Goal: Information Seeking & Learning: Find specific page/section

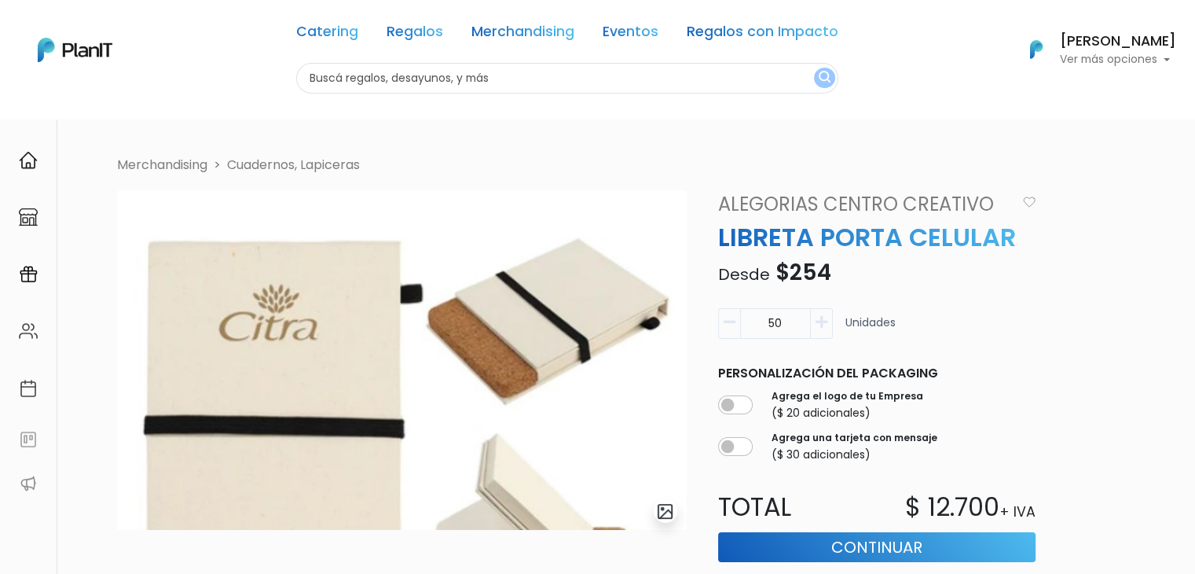
click at [413, 83] on input "text" at bounding box center [567, 78] width 542 height 31
type input "lincon"
click at [814, 68] on button "submit" at bounding box center [824, 78] width 21 height 20
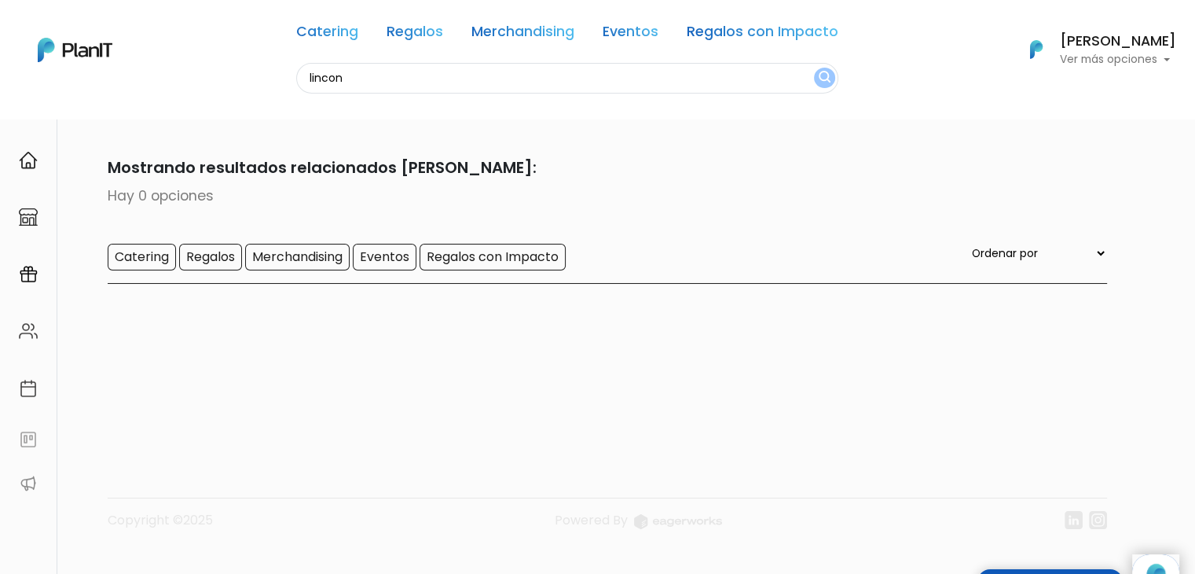
click at [350, 80] on input "lincon" at bounding box center [567, 78] width 542 height 31
type input "linco"
click at [814, 68] on button "submit" at bounding box center [824, 78] width 21 height 20
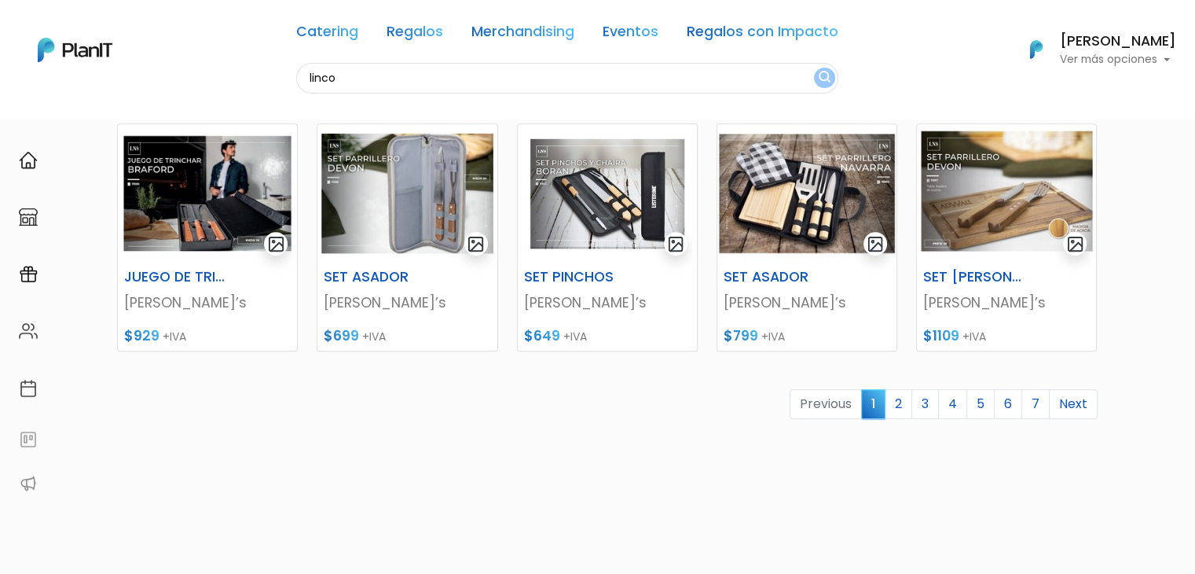
scroll to position [688, 0]
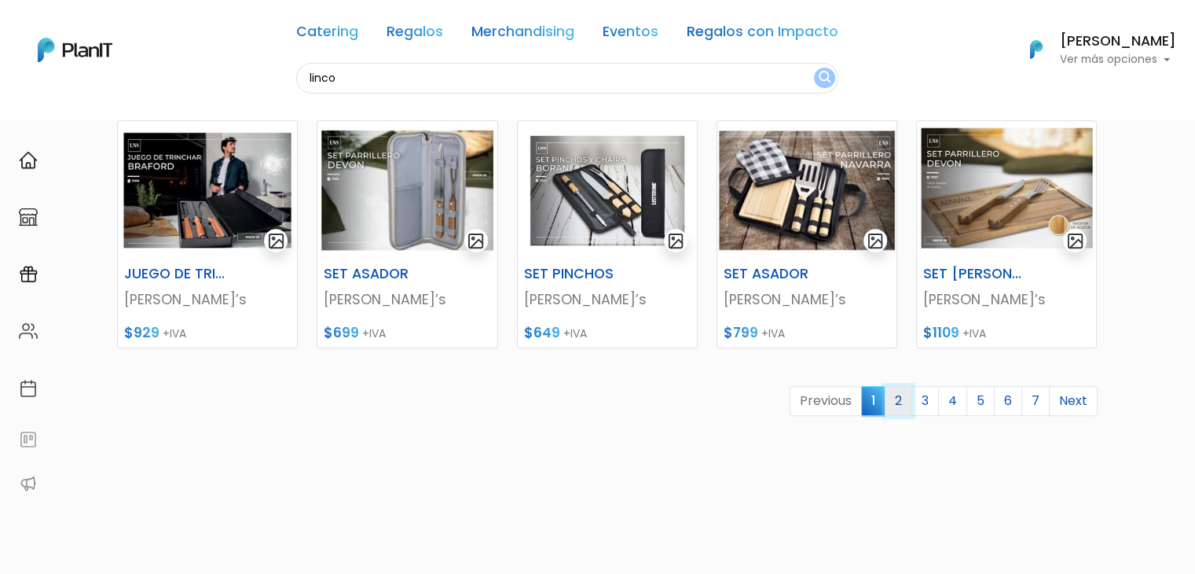
click at [899, 399] on link "2" at bounding box center [899, 401] width 28 height 30
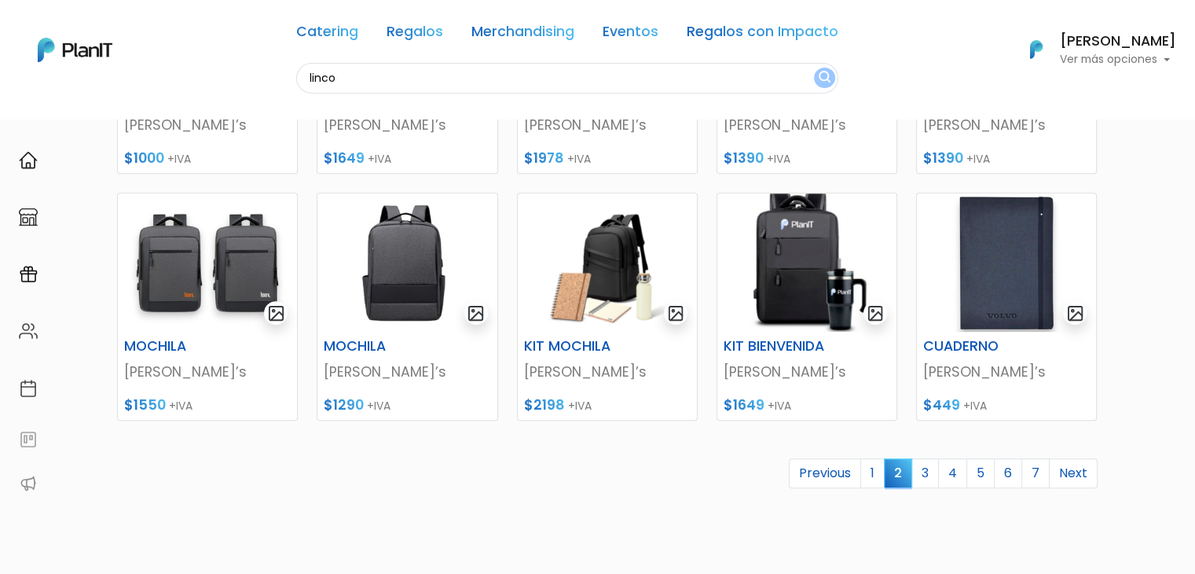
scroll to position [622, 0]
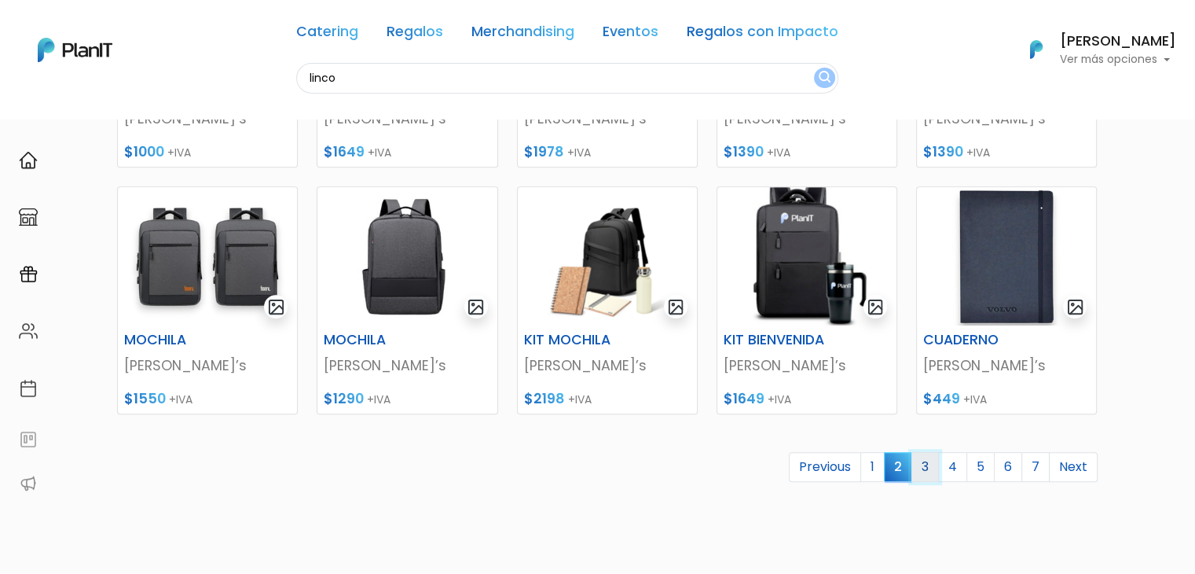
click at [930, 468] on link "3" at bounding box center [926, 467] width 28 height 30
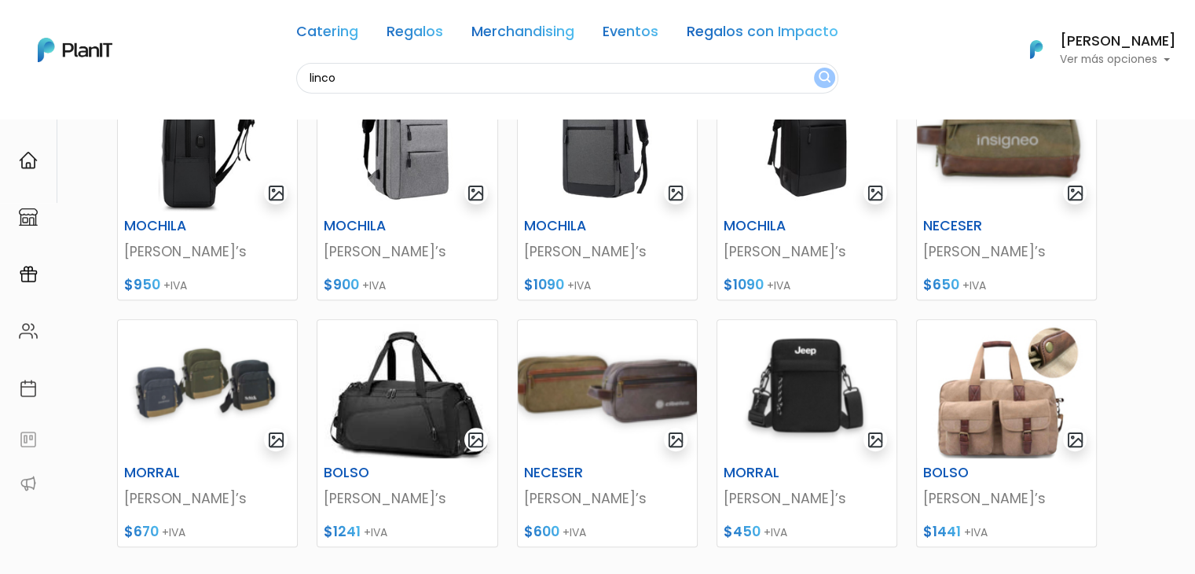
scroll to position [763, 0]
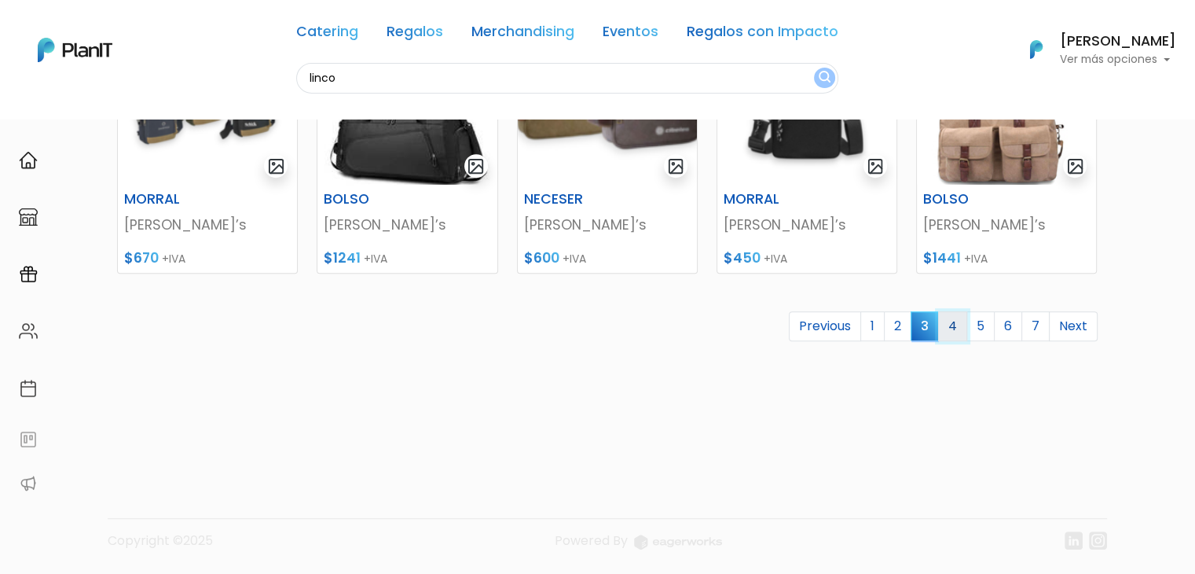
click at [955, 330] on link "4" at bounding box center [952, 326] width 29 height 30
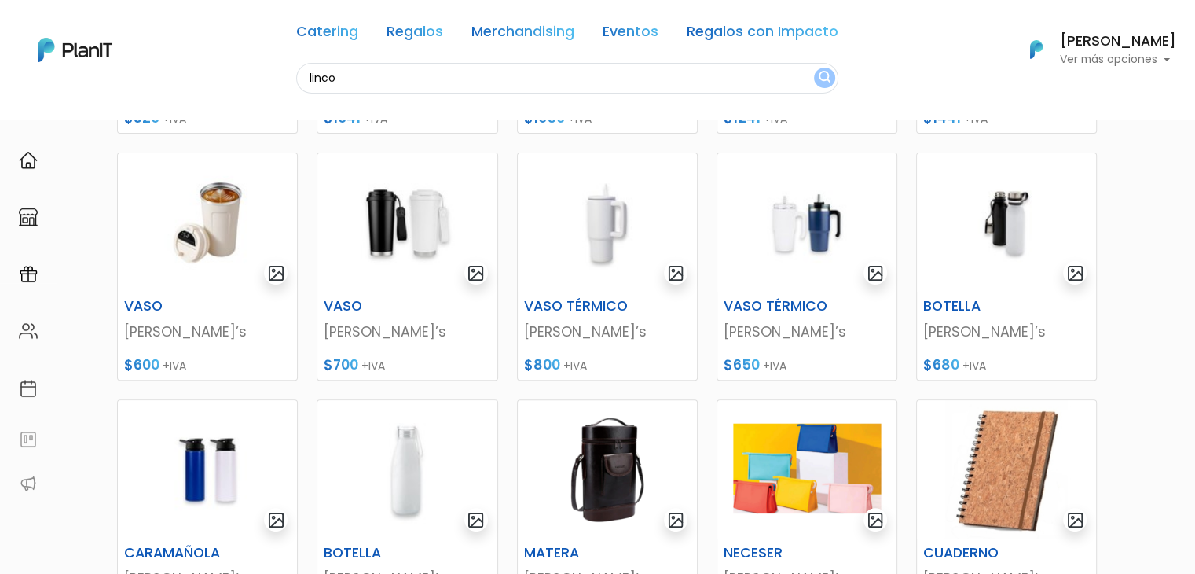
scroll to position [61, 0]
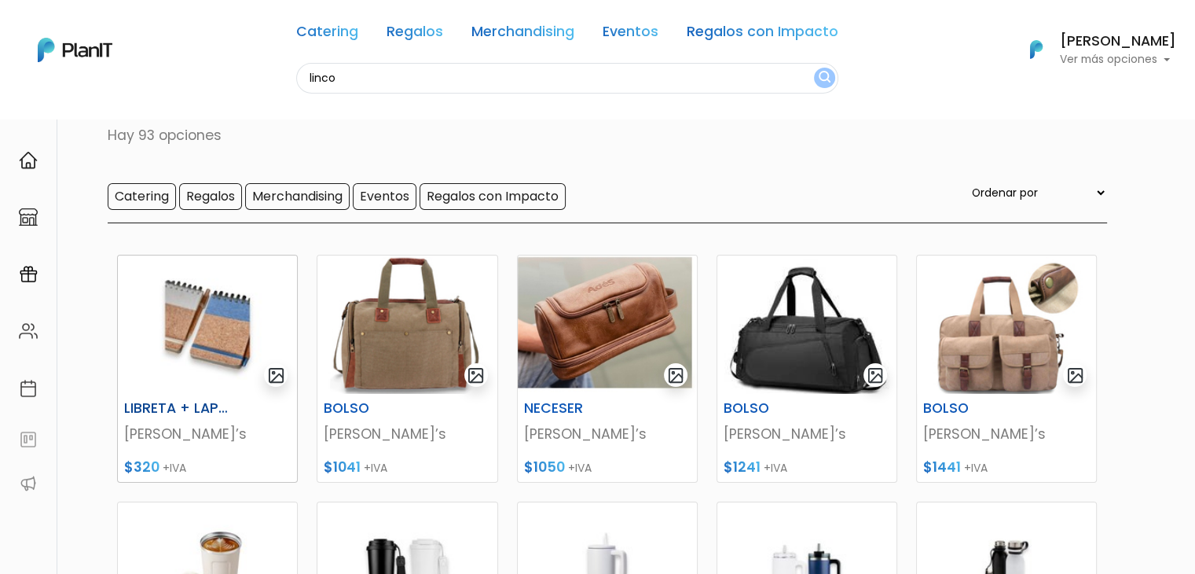
click at [188, 346] on img at bounding box center [207, 324] width 179 height 138
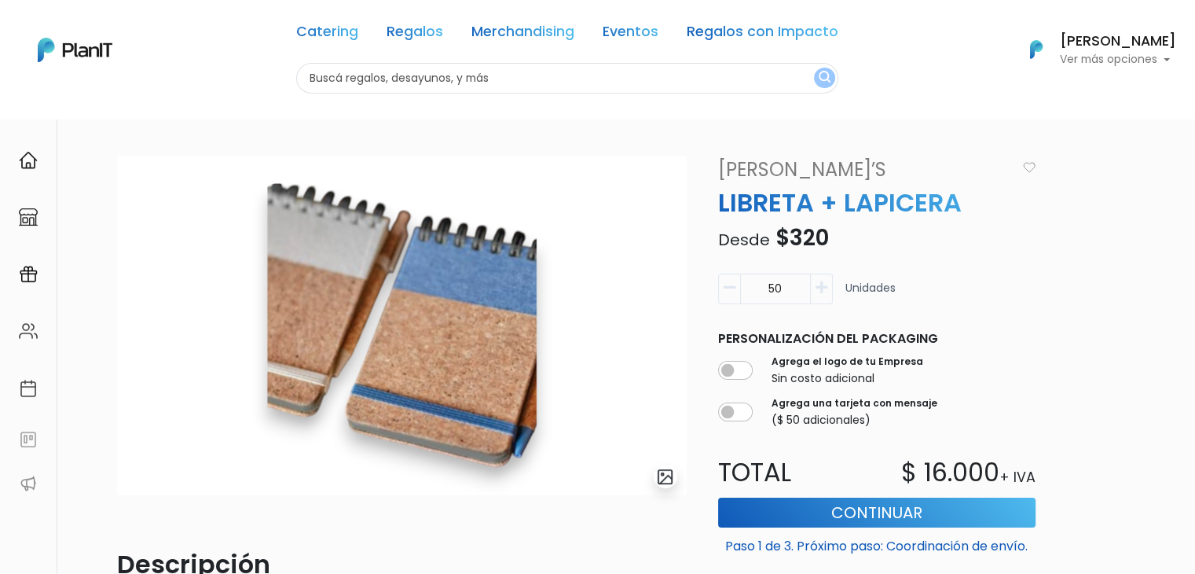
click at [1144, 54] on p "Ver más opciones" at bounding box center [1118, 59] width 116 height 11
click at [1077, 237] on link "Cerrar Sesión" at bounding box center [1107, 233] width 140 height 31
